Goal: Information Seeking & Learning: Learn about a topic

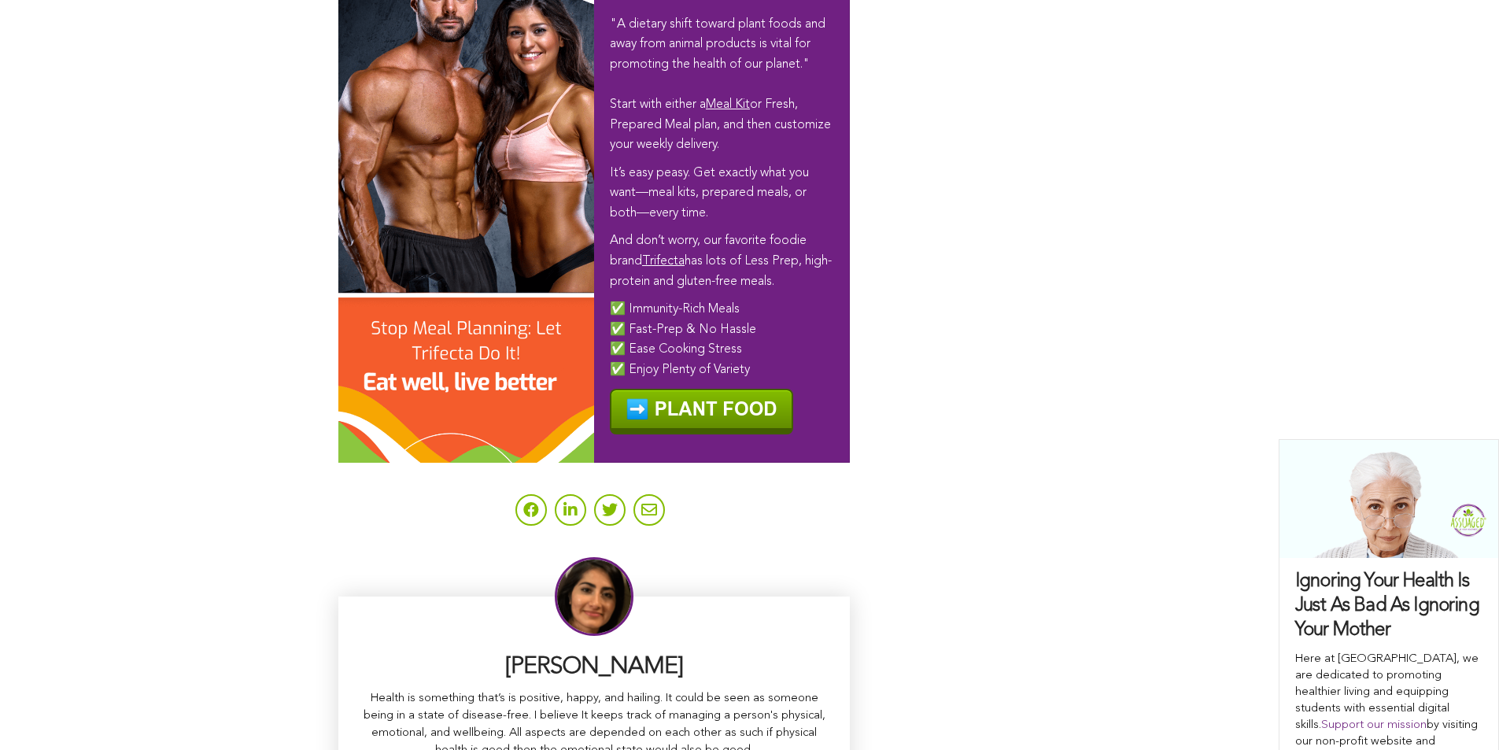
scroll to position [9928, 0]
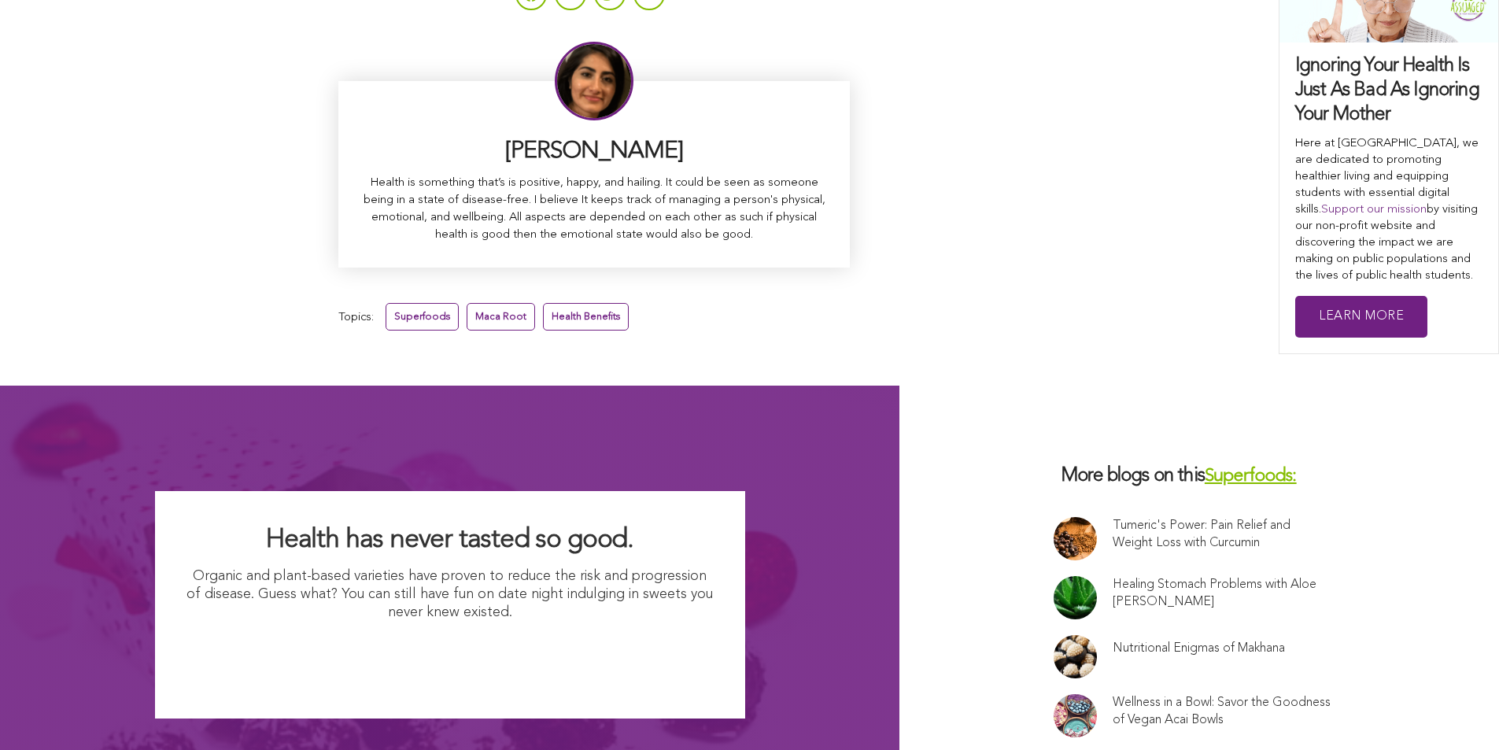
click at [543, 303] on link "Health Benefits" at bounding box center [586, 317] width 86 height 28
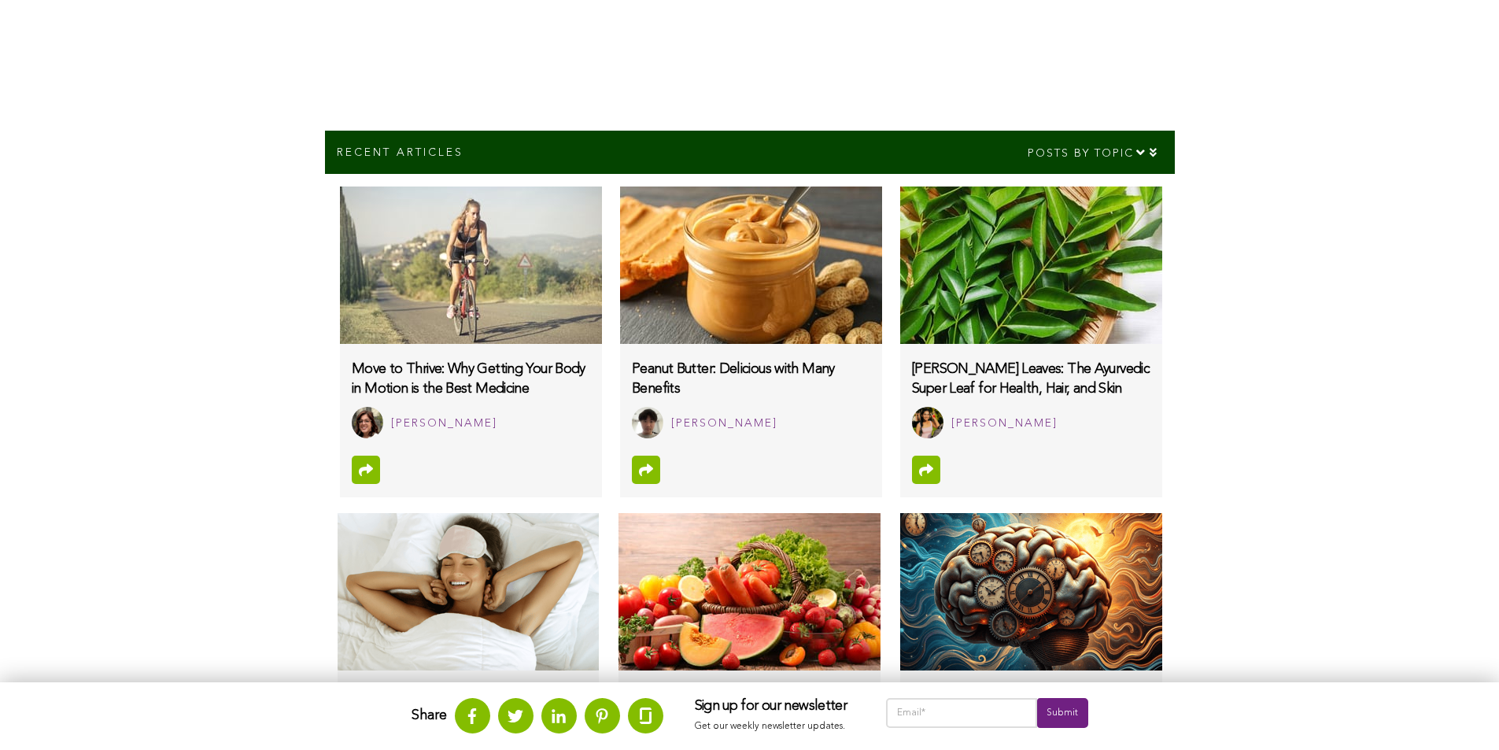
scroll to position [466, 0]
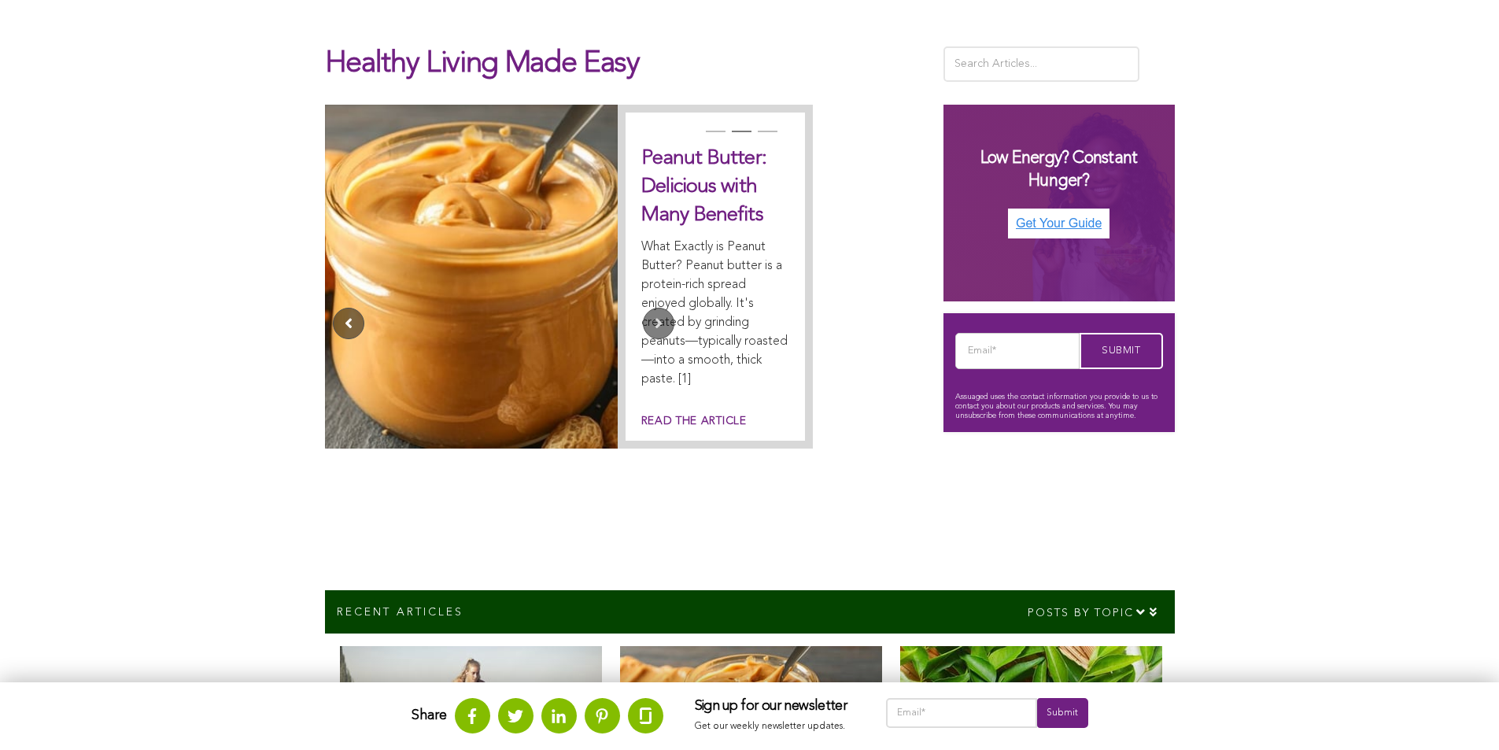
click at [333, 308] on button "Previous" at bounding box center [348, 323] width 31 height 31
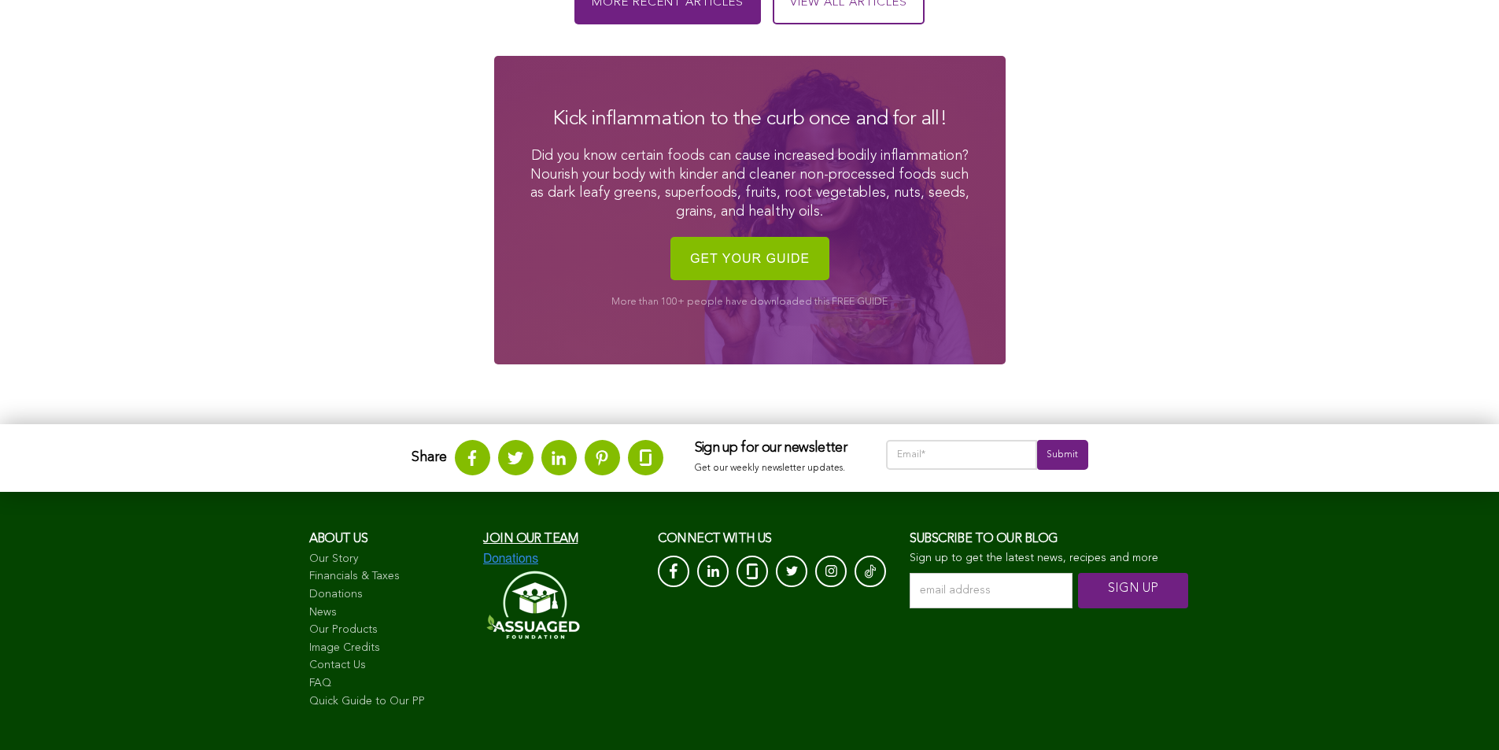
scroll to position [1752, 0]
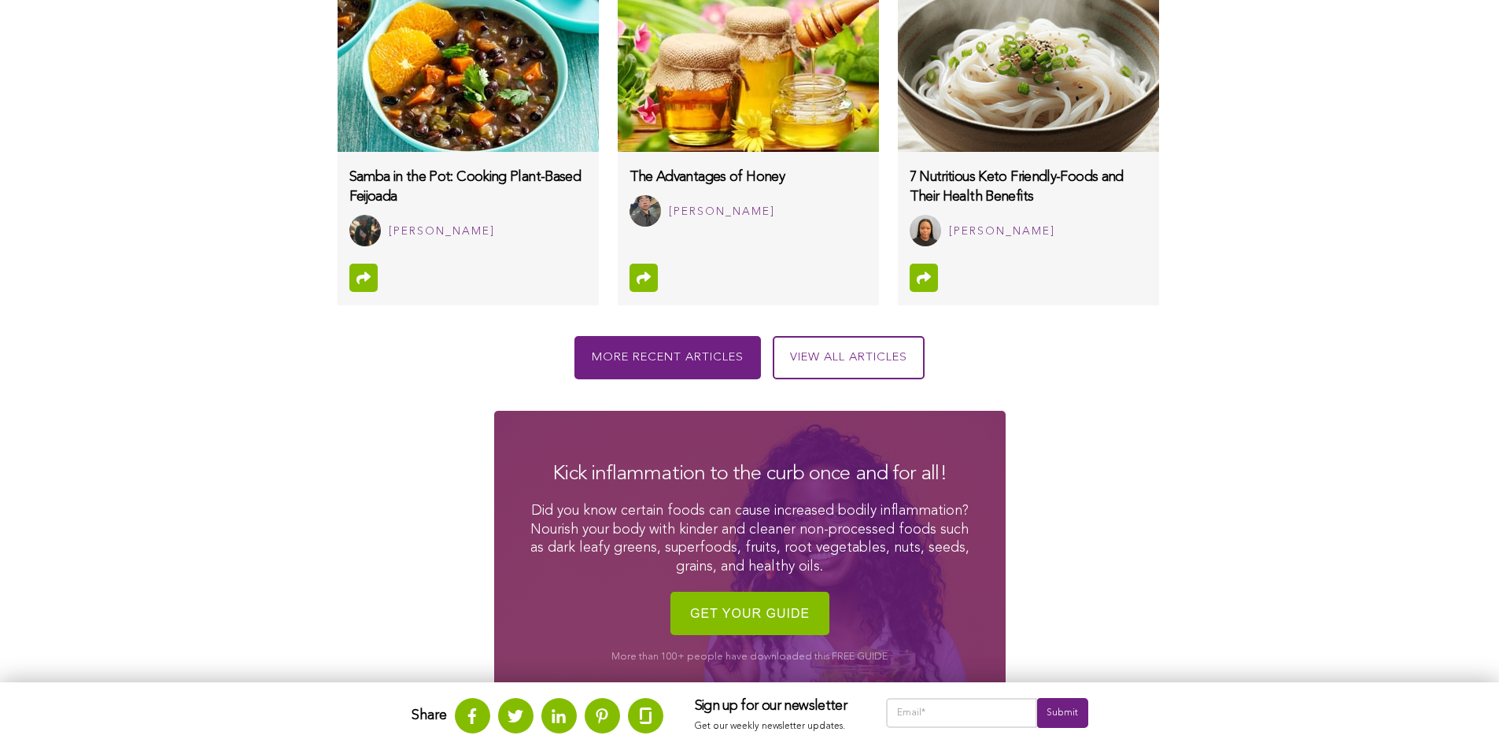
click at [338, 104] on img at bounding box center [468, 72] width 261 height 157
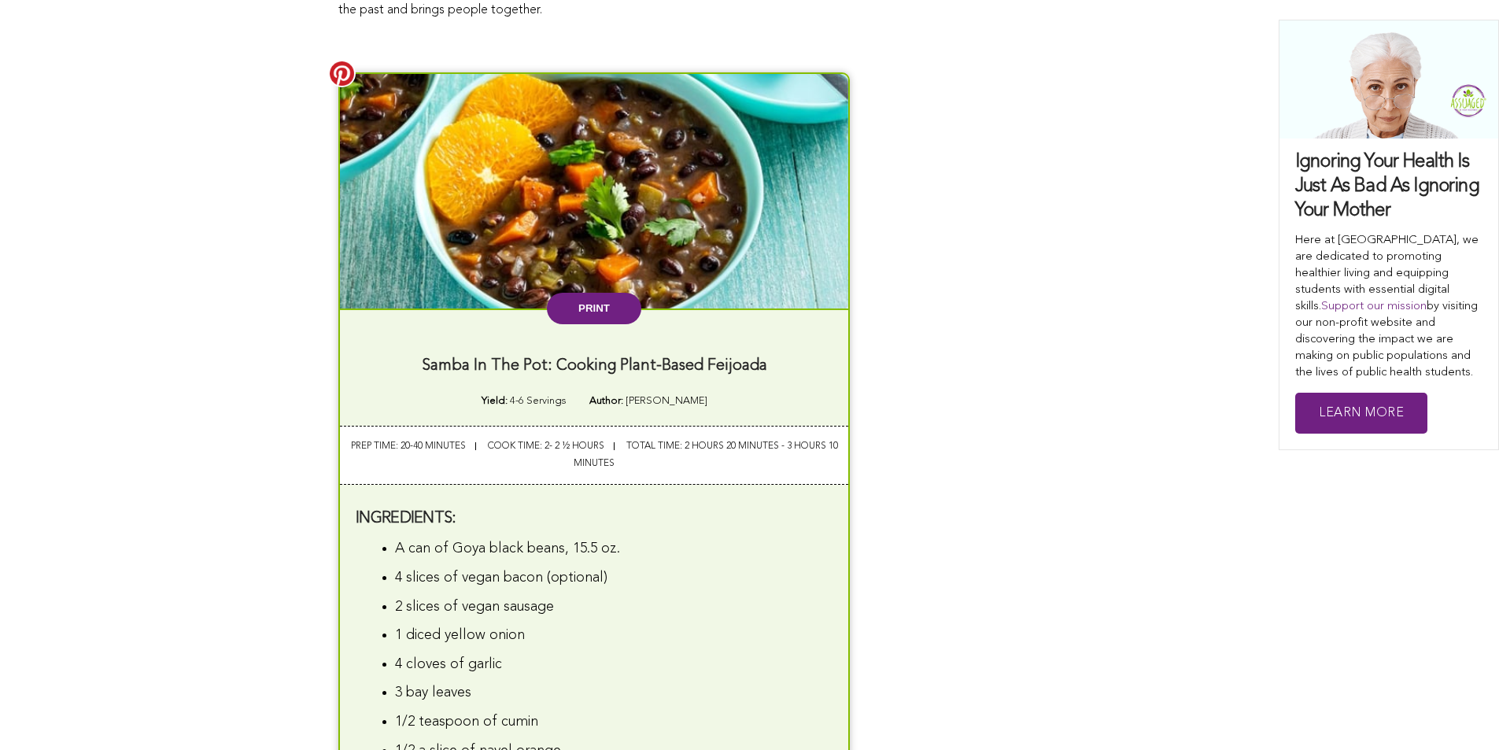
scroll to position [1330, 0]
